Goal: Information Seeking & Learning: Check status

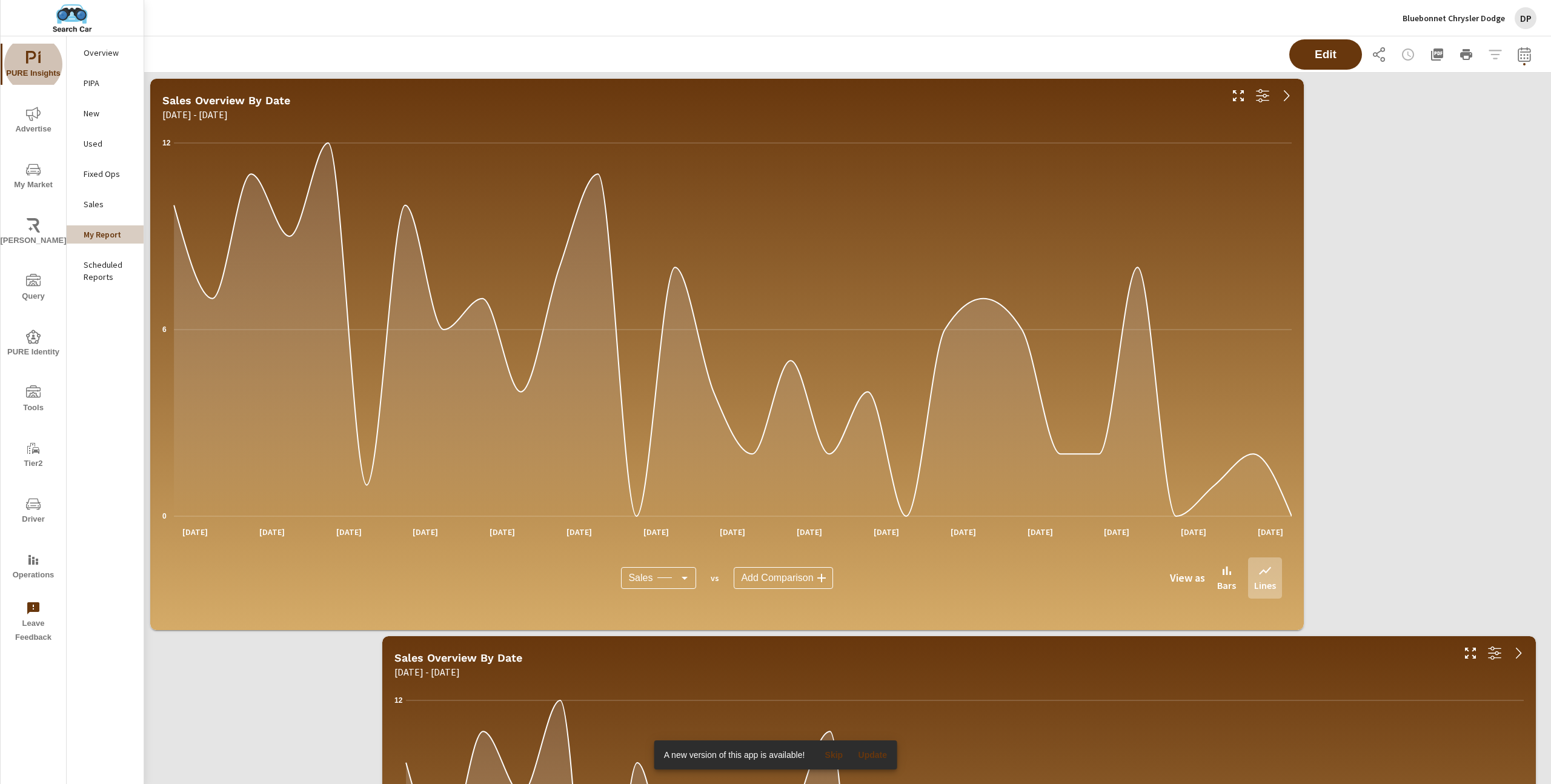
click at [107, 50] on p "Overview" at bounding box center [109, 53] width 50 height 12
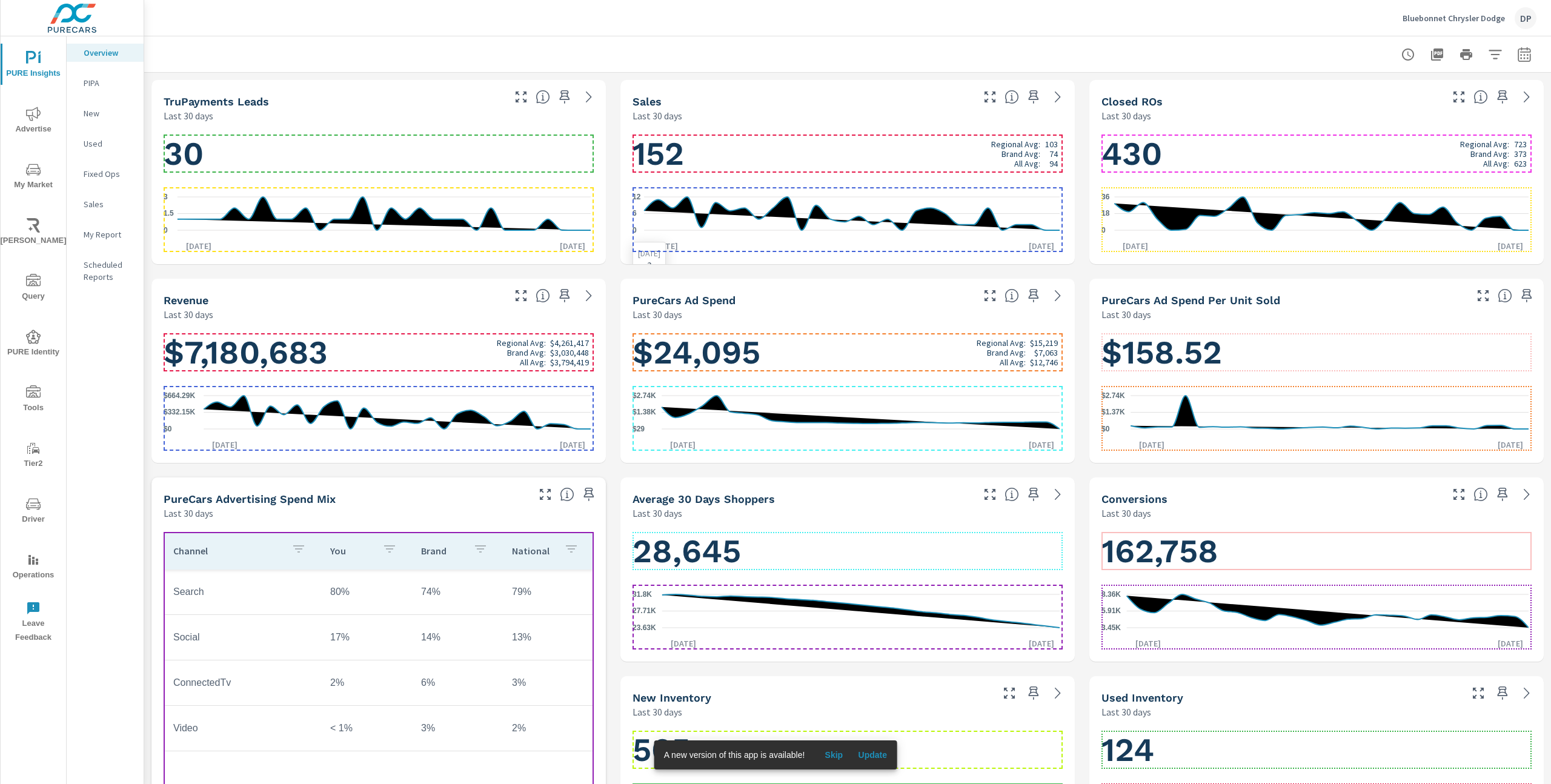
click at [867, 200] on icon "0 6 12" at bounding box center [846, 213] width 427 height 53
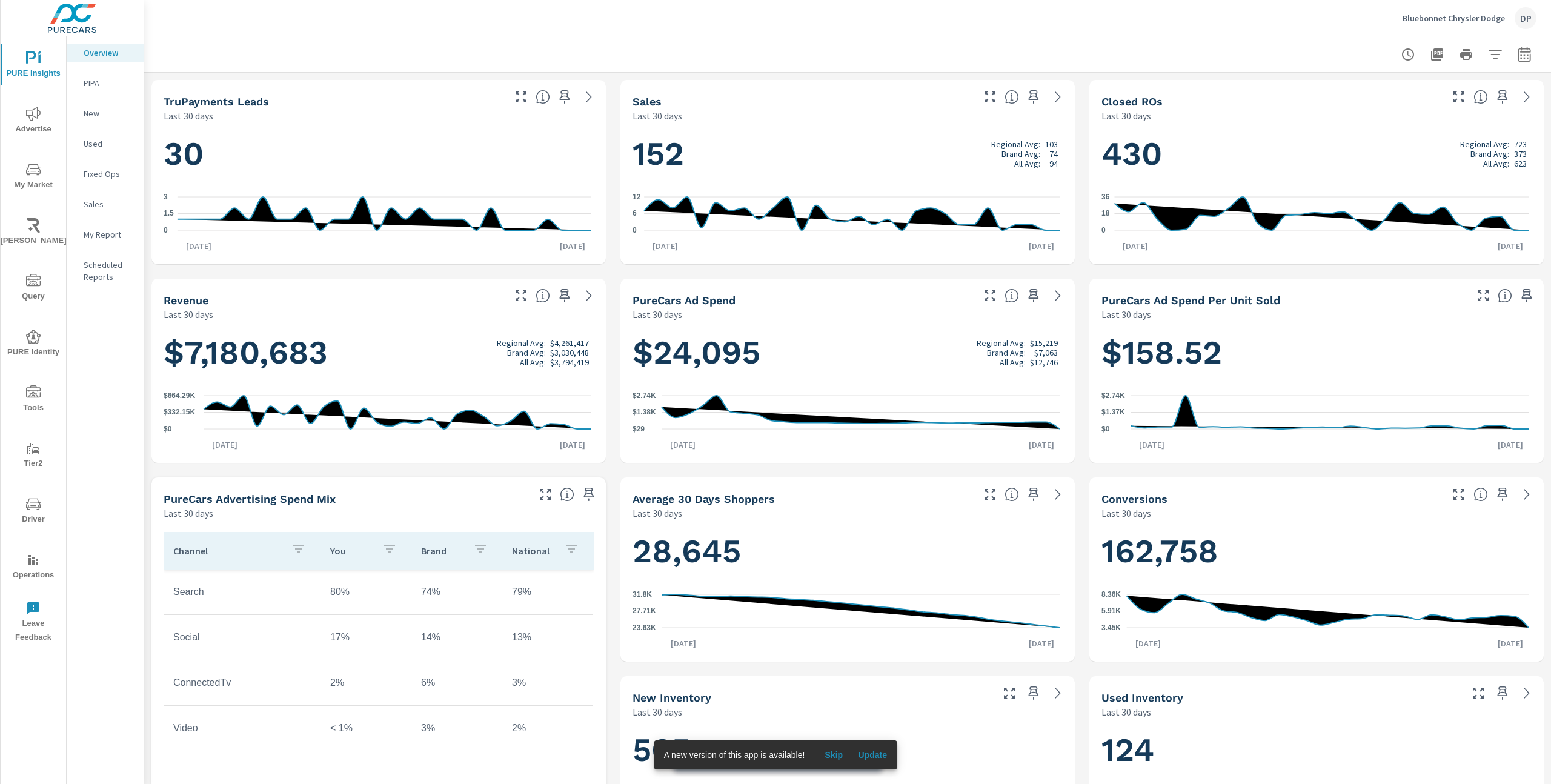
click at [877, 753] on span "Update" at bounding box center [872, 755] width 29 height 11
